Goal: Transaction & Acquisition: Purchase product/service

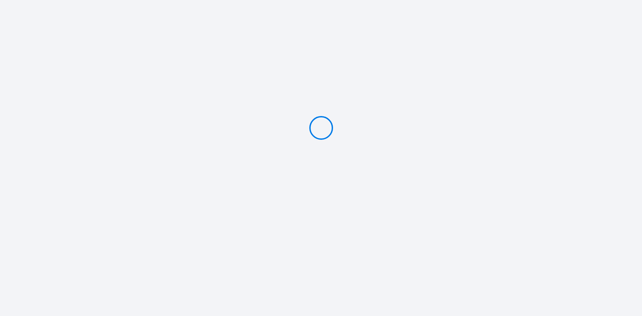
type input "Deposit 300 €"
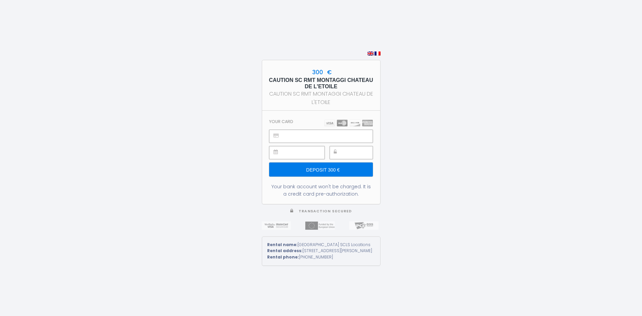
click at [343, 149] on div at bounding box center [351, 152] width 43 height 13
click at [326, 167] on input "Deposit 300 €" at bounding box center [320, 169] width 103 height 14
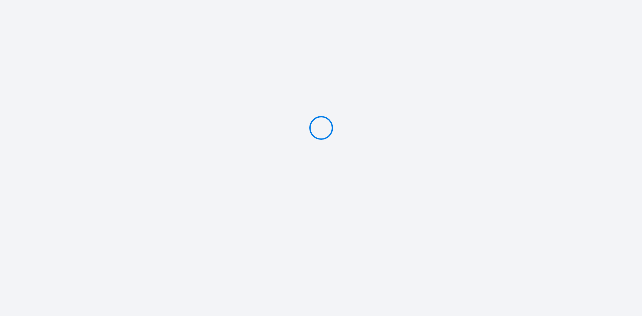
type input "Deposit 300 €"
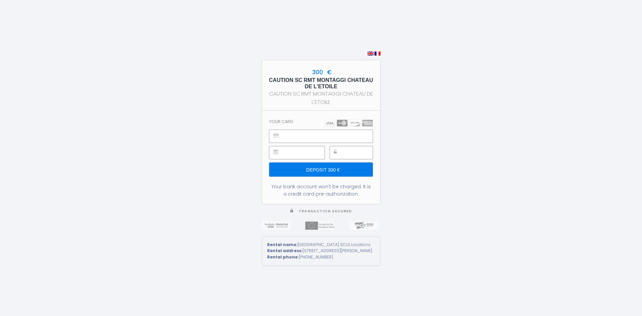
click at [311, 166] on input "Deposit 300 €" at bounding box center [320, 169] width 103 height 14
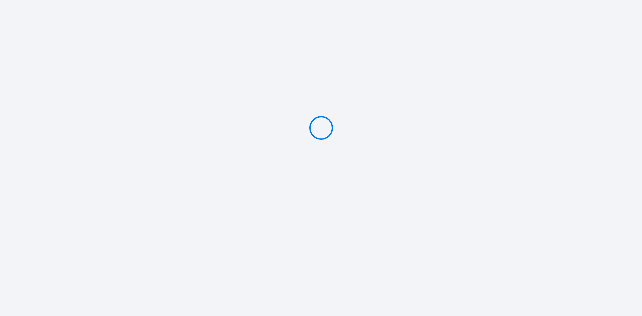
type input "Deposit 300 €"
